Goal: Use online tool/utility: Utilize a website feature to perform a specific function

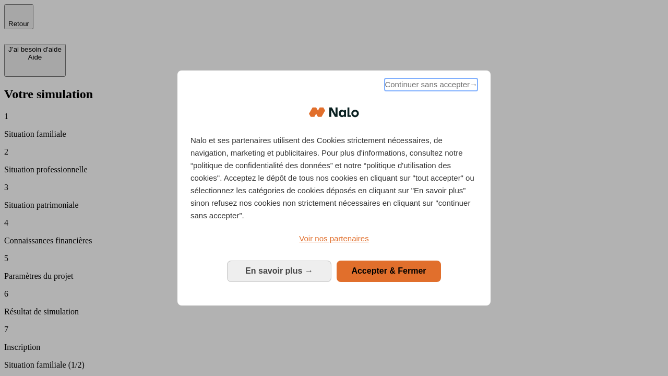
click at [430, 86] on span "Continuer sans accepter →" at bounding box center [431, 84] width 93 height 13
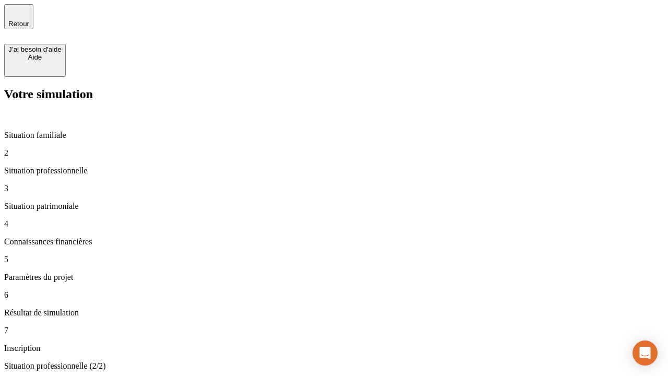
type input "70 000"
type input "1 000"
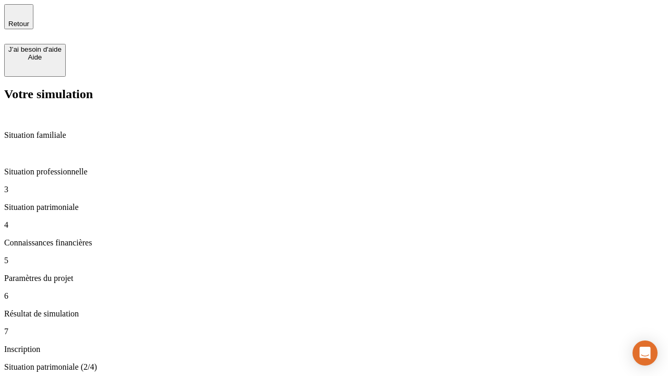
type input "800"
type input "6"
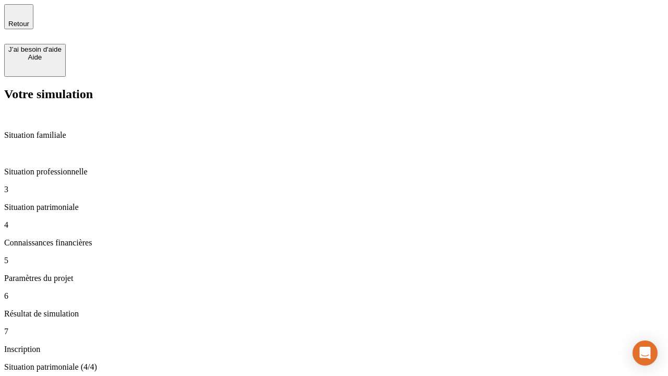
type input "400"
type input "3"
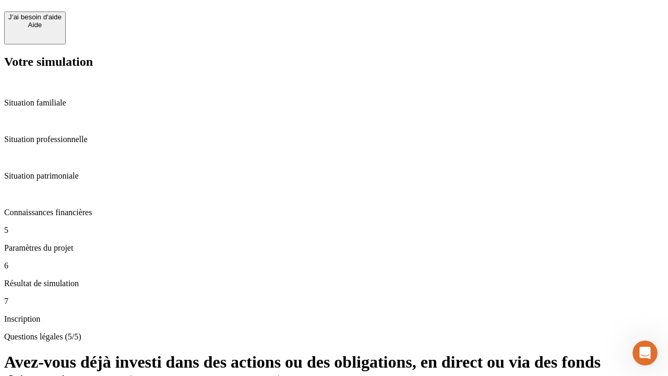
scroll to position [25, 0]
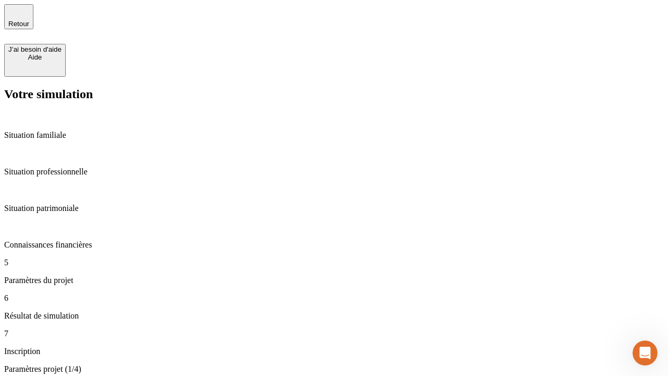
type input "35"
type input "500"
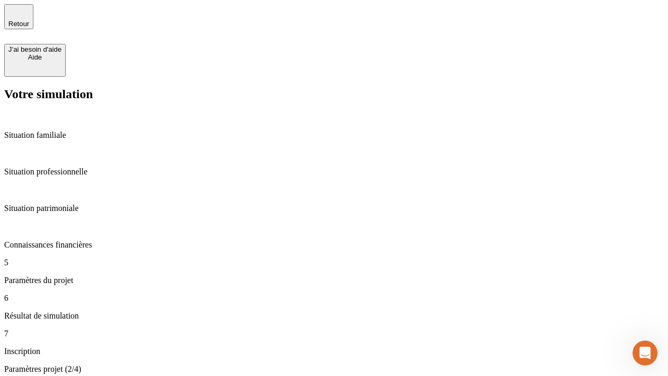
type input "640"
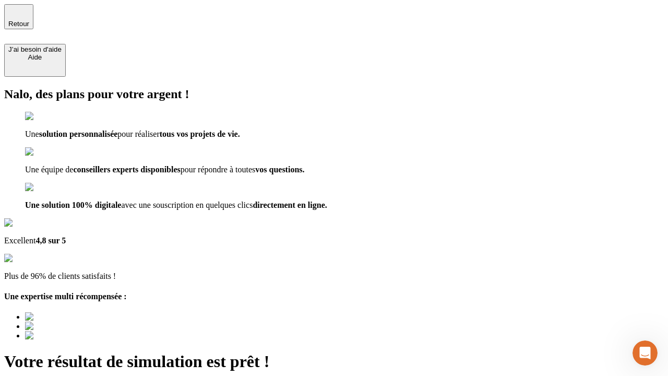
type input "[EMAIL_ADDRESS][DOMAIN_NAME]"
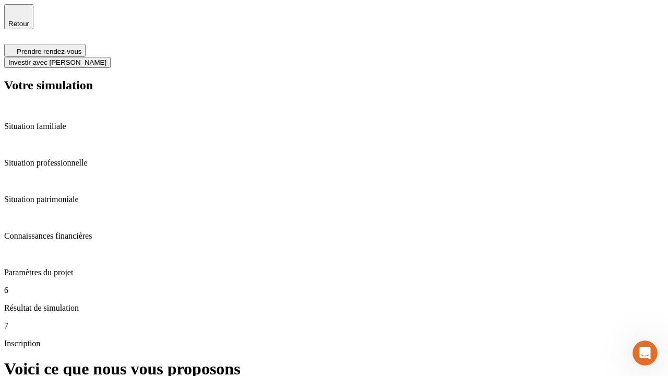
click at [106, 58] on span "Investir avec [PERSON_NAME]" at bounding box center [57, 62] width 98 height 8
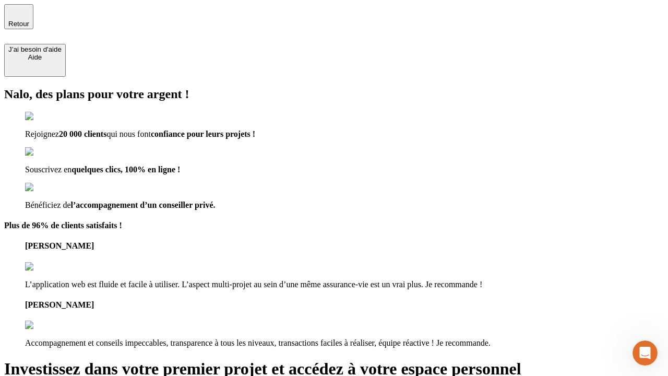
type input "[PERSON_NAME][EMAIL_ADDRESS][DOMAIN_NAME]"
